Goal: Transaction & Acquisition: Download file/media

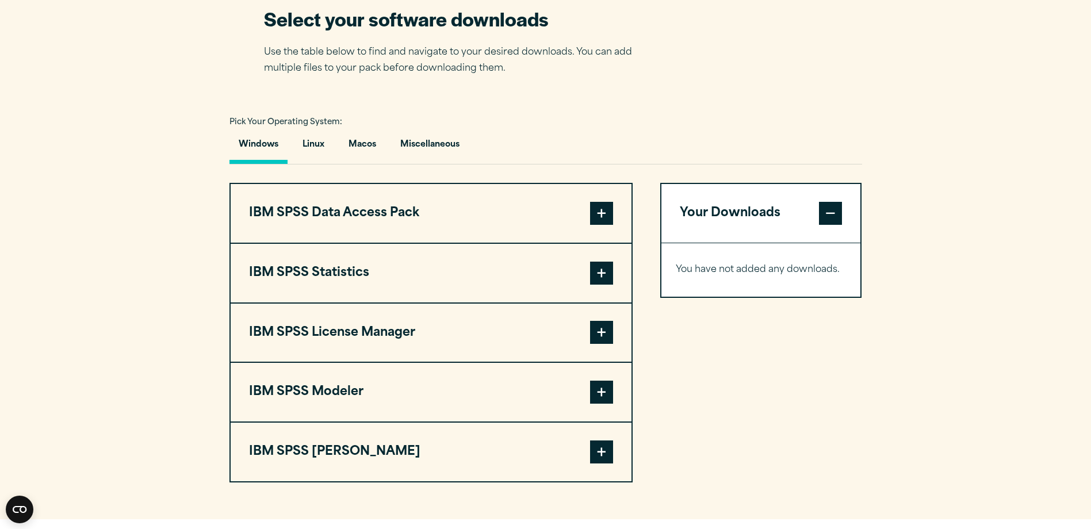
scroll to position [746, 0]
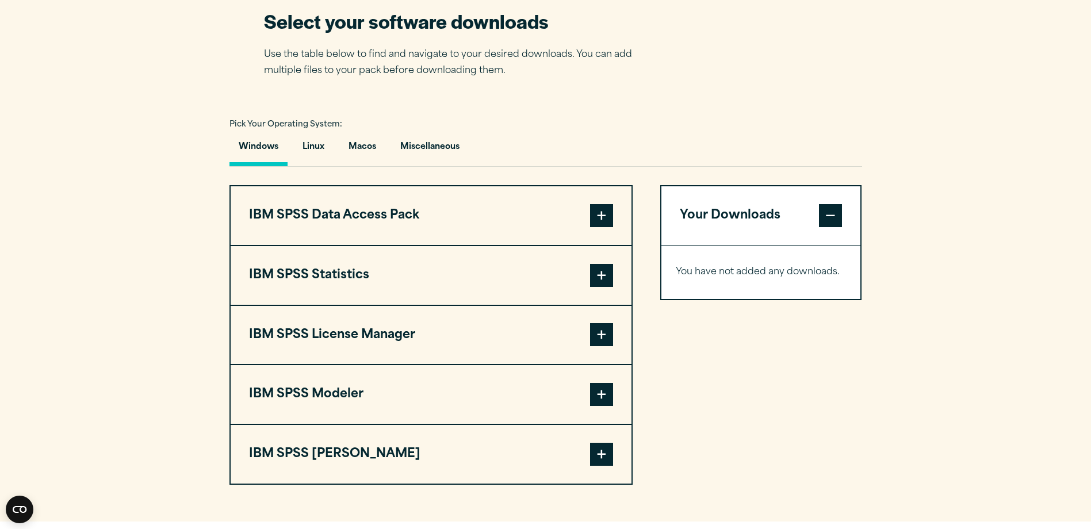
click at [605, 210] on span at bounding box center [601, 215] width 23 height 23
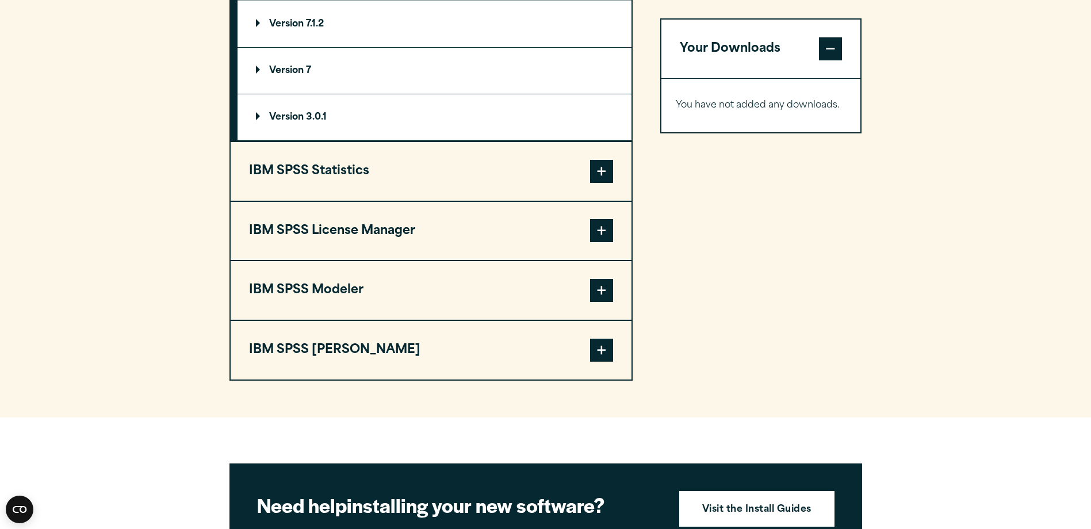
scroll to position [1040, 0]
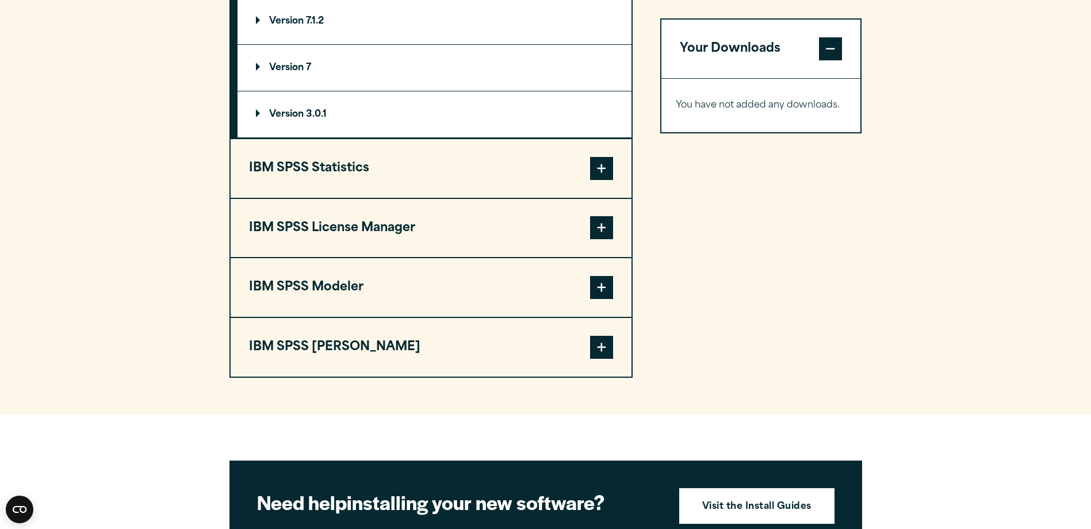
click at [597, 165] on span at bounding box center [601, 168] width 23 height 23
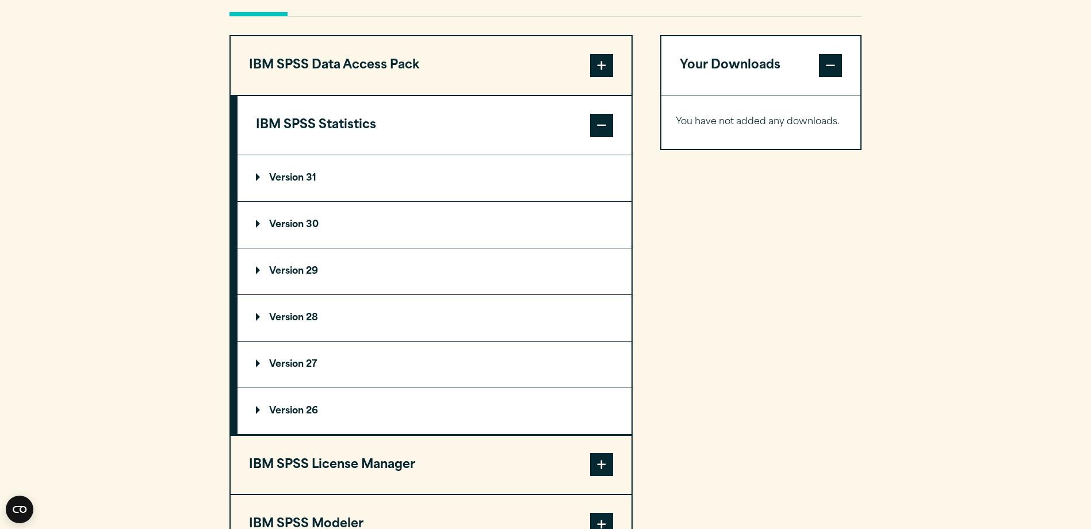
scroll to position [888, 0]
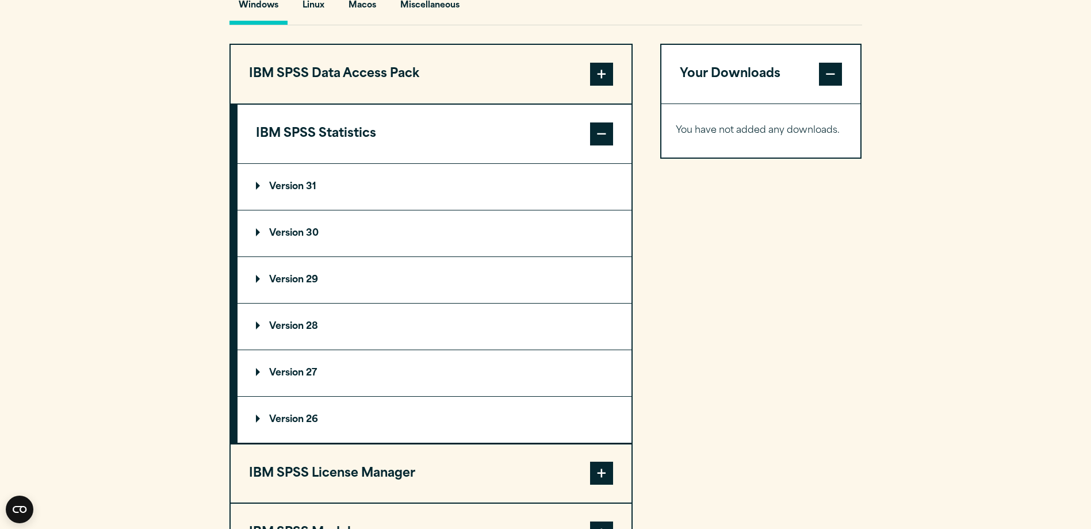
click at [297, 181] on summary "Version 31" at bounding box center [434, 187] width 394 height 46
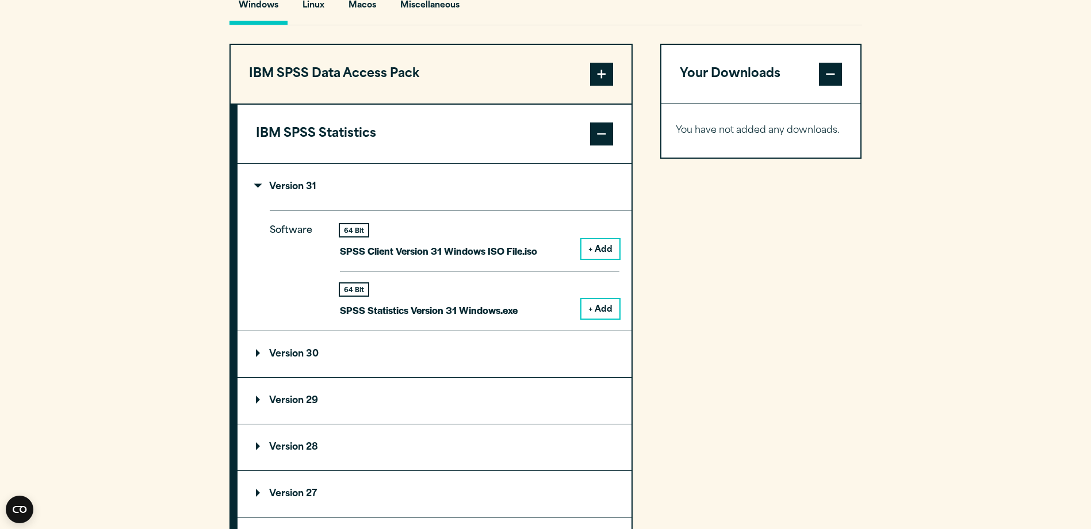
click at [599, 304] on button "+ Add" at bounding box center [600, 309] width 38 height 20
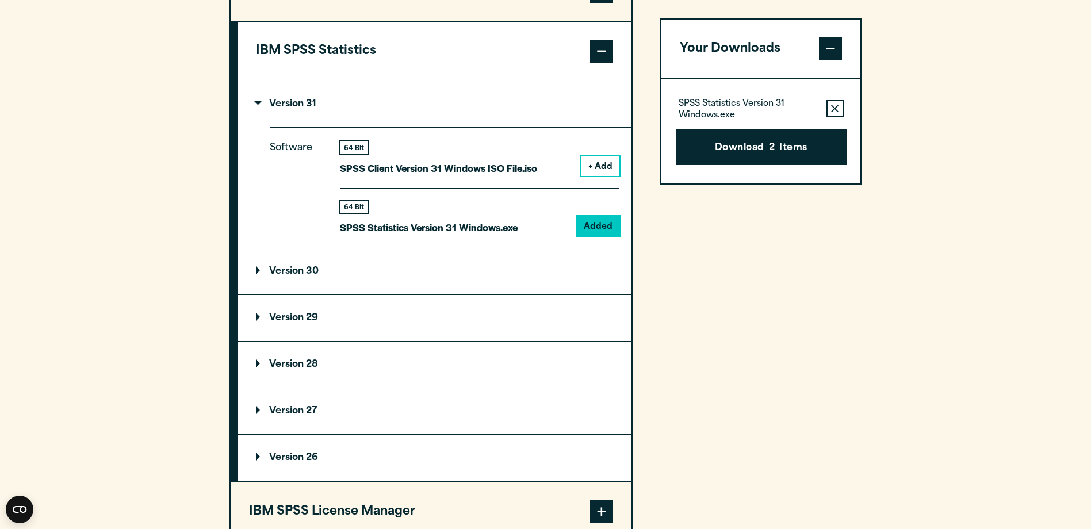
scroll to position [763, 0]
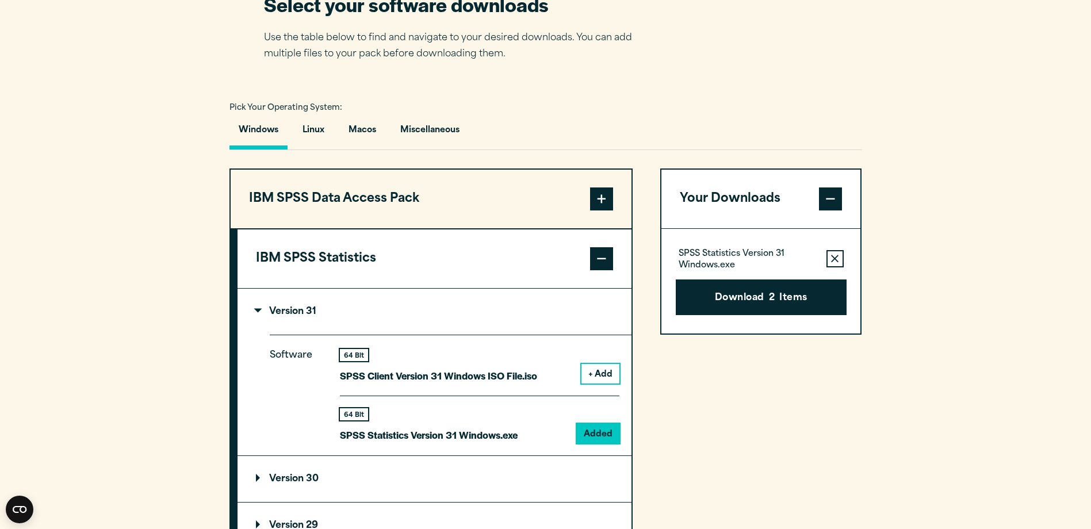
click at [655, 397] on div "IBM SPSS Data Access Pack Version 8 Plugin 32 & 64 Bit Data Access Pack 8.0.zip…" at bounding box center [545, 518] width 632 height 700
click at [702, 102] on div "Pick Your Operating System: Windows Linux [GEOGRAPHIC_DATA] Miscellaneous" at bounding box center [545, 124] width 632 height 51
click at [256, 311] on p "Version 31" at bounding box center [286, 311] width 60 height 9
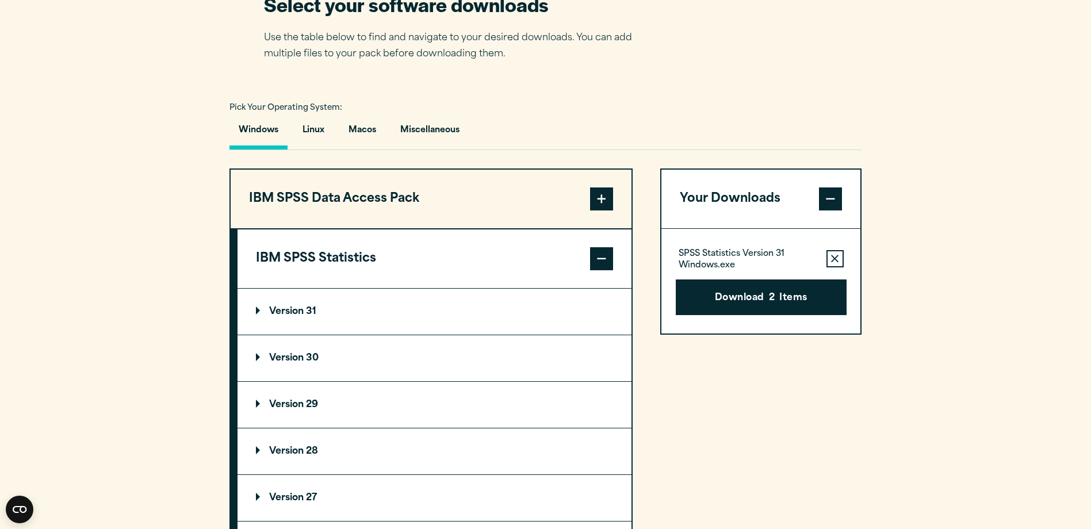
click at [791, 74] on section "Select your software downloads Use the table below to find and navigate to your…" at bounding box center [545, 370] width 1091 height 830
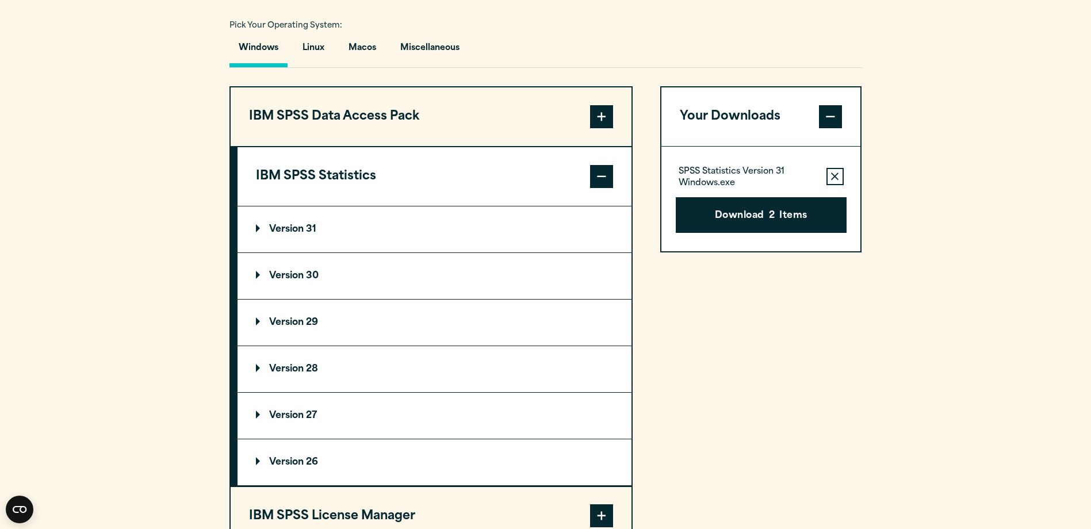
scroll to position [842, 0]
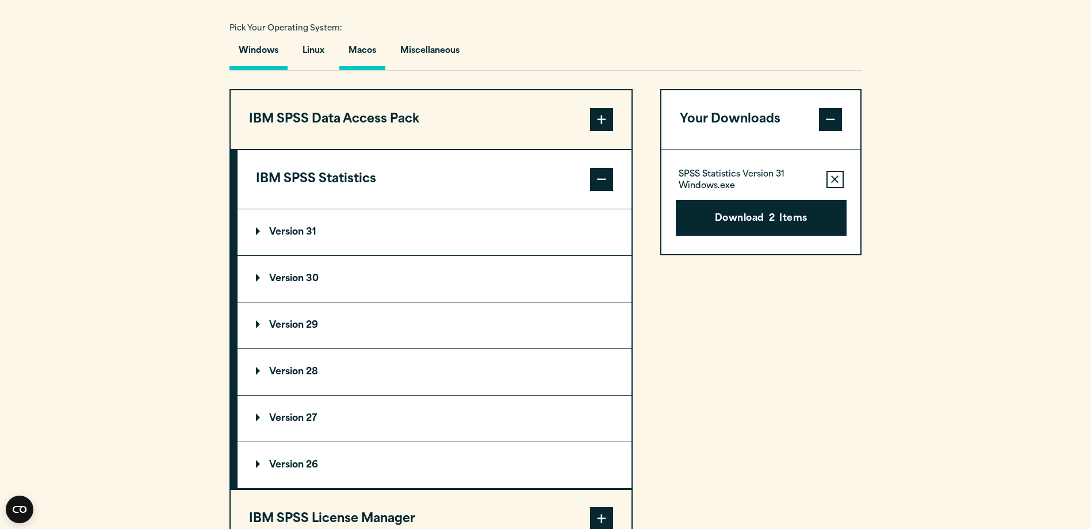
click at [358, 49] on button "Macos" at bounding box center [362, 53] width 46 height 33
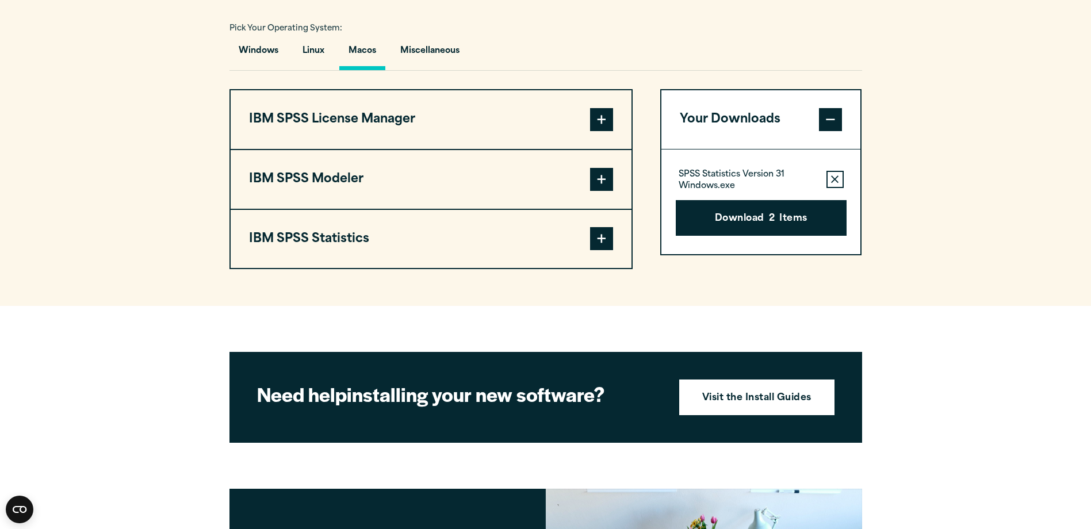
click at [604, 243] on span at bounding box center [601, 238] width 23 height 23
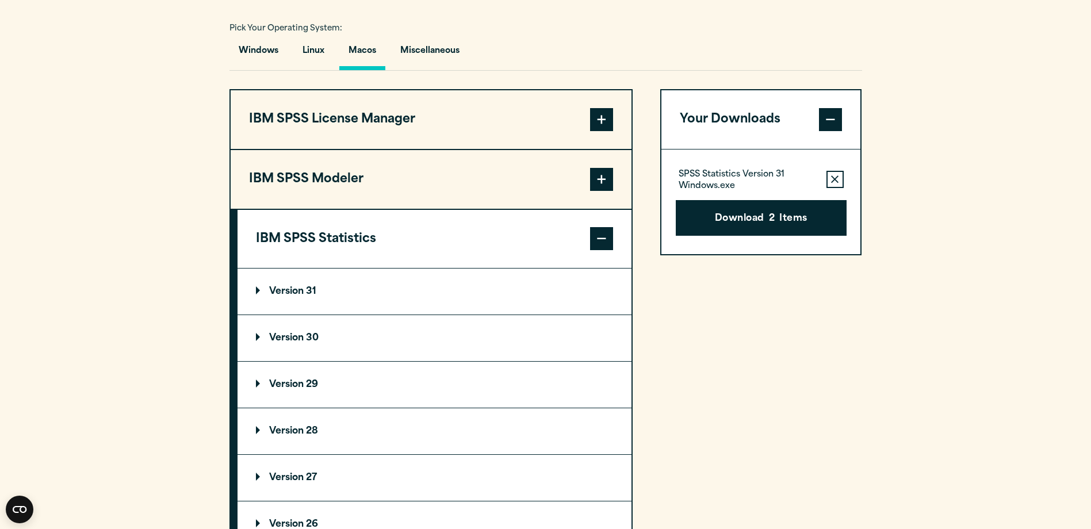
click at [291, 289] on p "Version 31" at bounding box center [286, 291] width 60 height 9
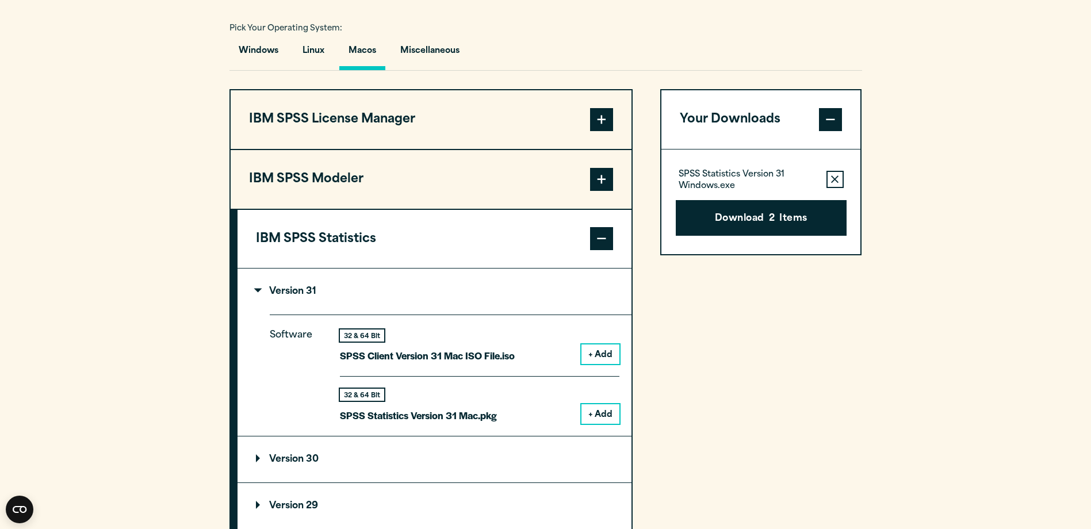
click at [596, 413] on button "+ Add" at bounding box center [600, 414] width 38 height 20
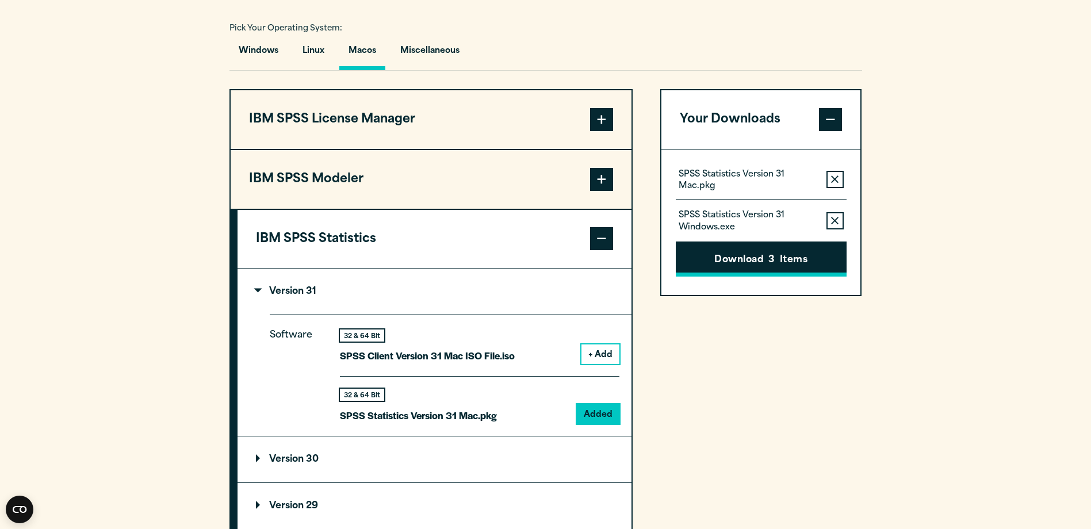
click at [829, 220] on button "Remove this item from your software download list" at bounding box center [834, 220] width 17 height 17
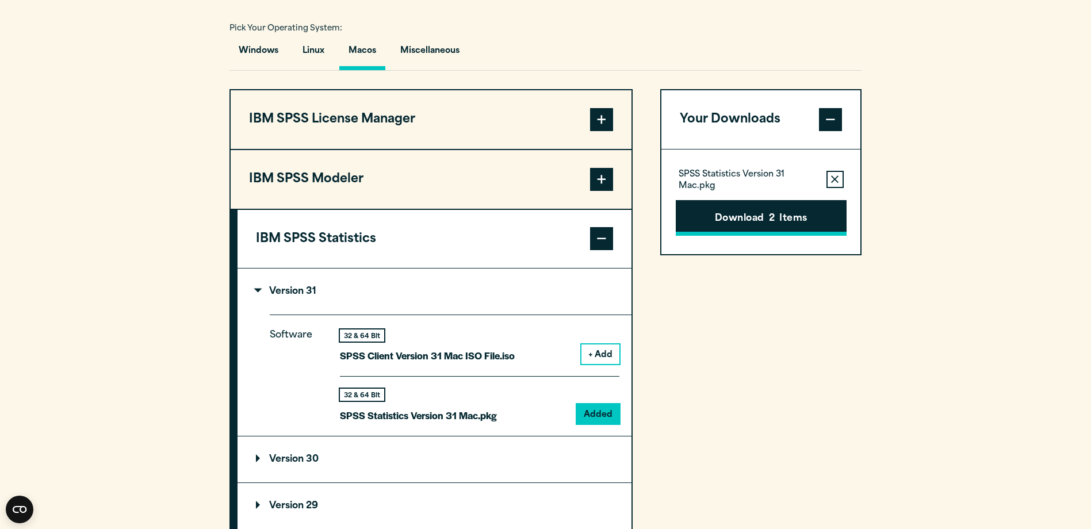
click at [773, 216] on span "2" at bounding box center [772, 219] width 6 height 15
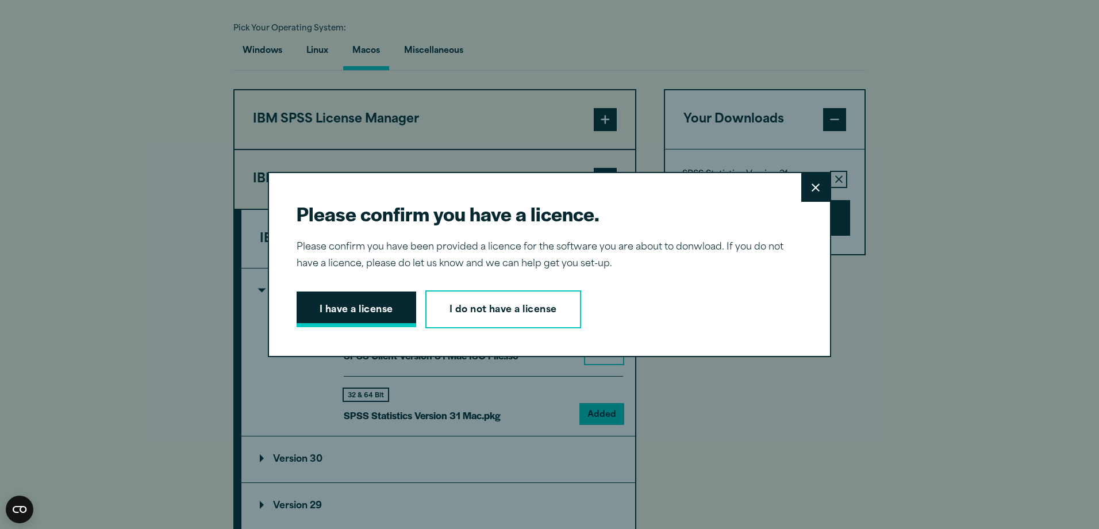
click at [360, 307] on button "I have a license" at bounding box center [357, 309] width 120 height 36
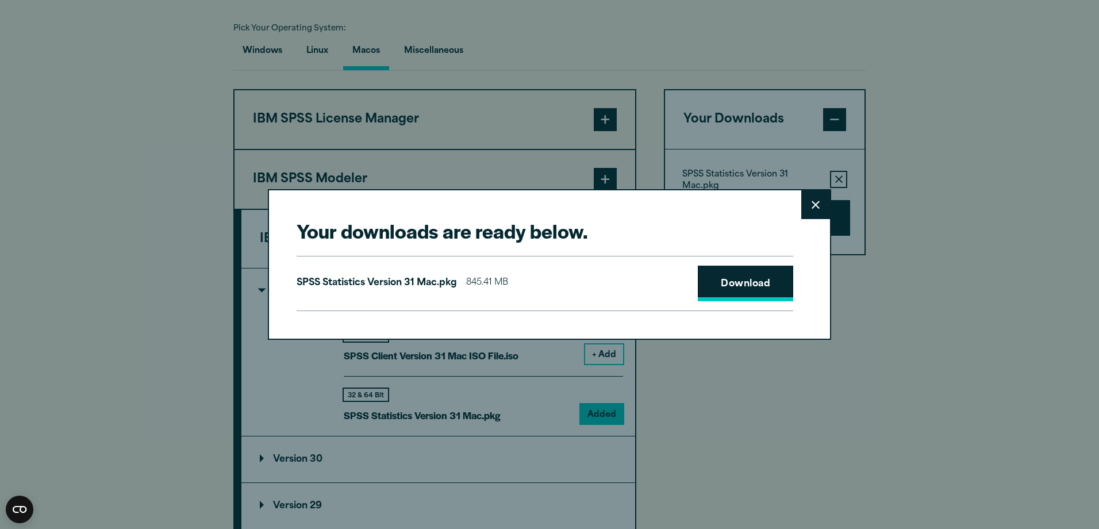
click at [755, 278] on link "Download" at bounding box center [745, 284] width 95 height 36
click at [812, 205] on icon at bounding box center [816, 205] width 8 height 8
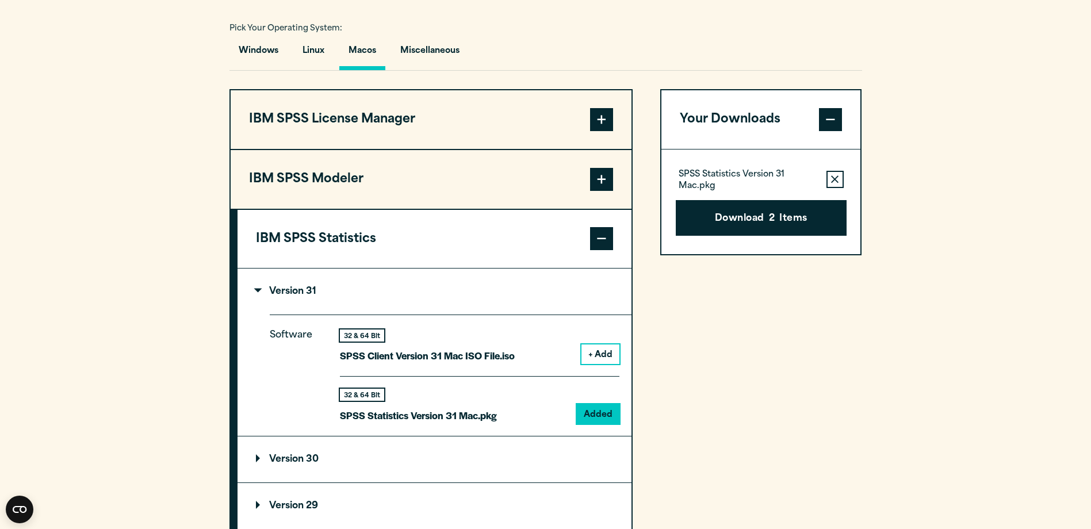
click at [718, 52] on div "Windows Linux [GEOGRAPHIC_DATA] Miscellaneous" at bounding box center [545, 53] width 632 height 33
